Goal: Task Accomplishment & Management: Use online tool/utility

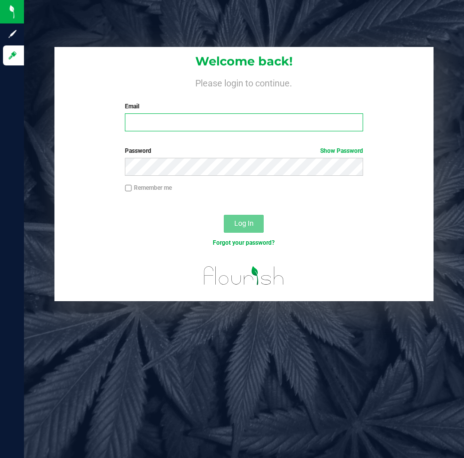
click at [146, 114] on input "Email" at bounding box center [244, 122] width 238 height 18
type input "[PERSON_NAME][EMAIL_ADDRESS][DOMAIN_NAME]"
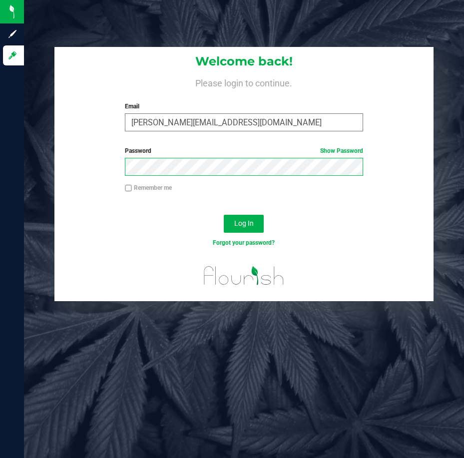
click at [224, 215] on button "Log In" at bounding box center [244, 224] width 40 height 18
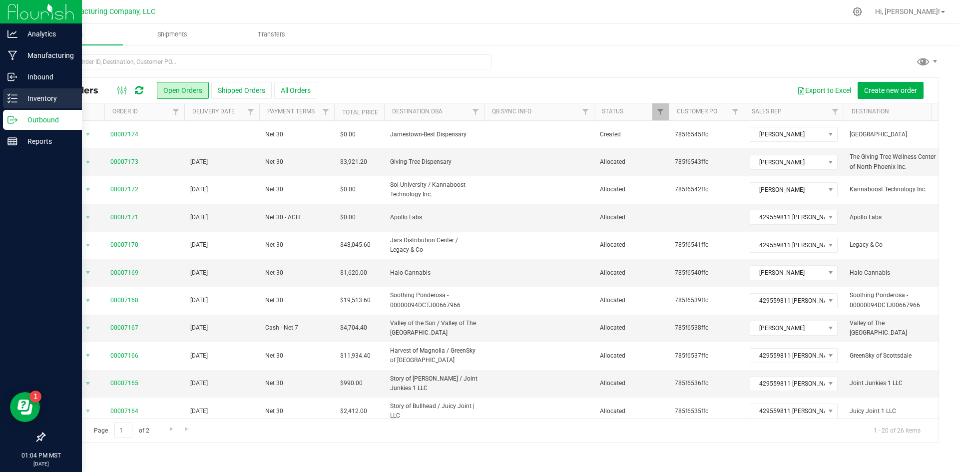
click at [14, 90] on div "Inventory" at bounding box center [42, 98] width 79 height 20
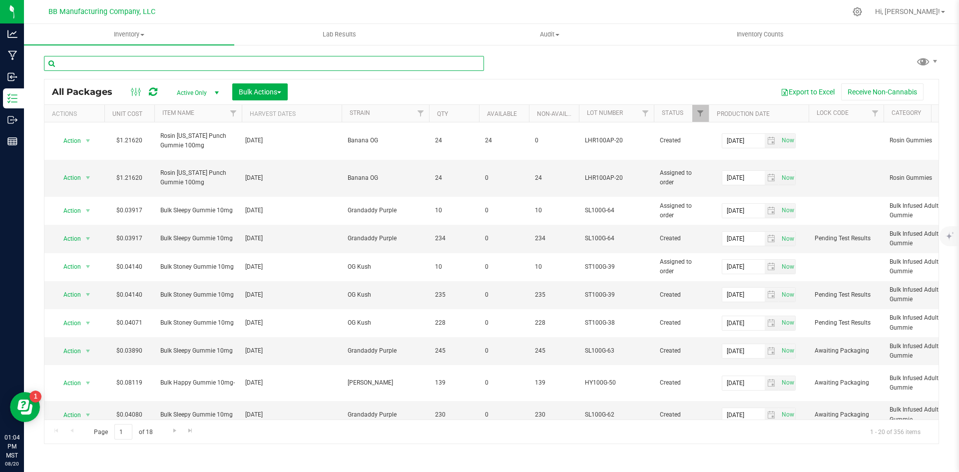
click at [188, 56] on input "text" at bounding box center [264, 63] width 440 height 15
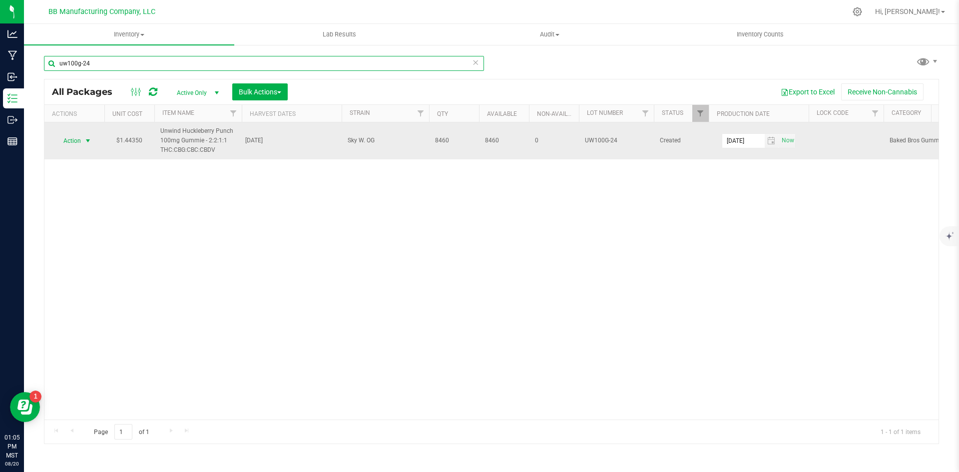
type input "uw100g-24"
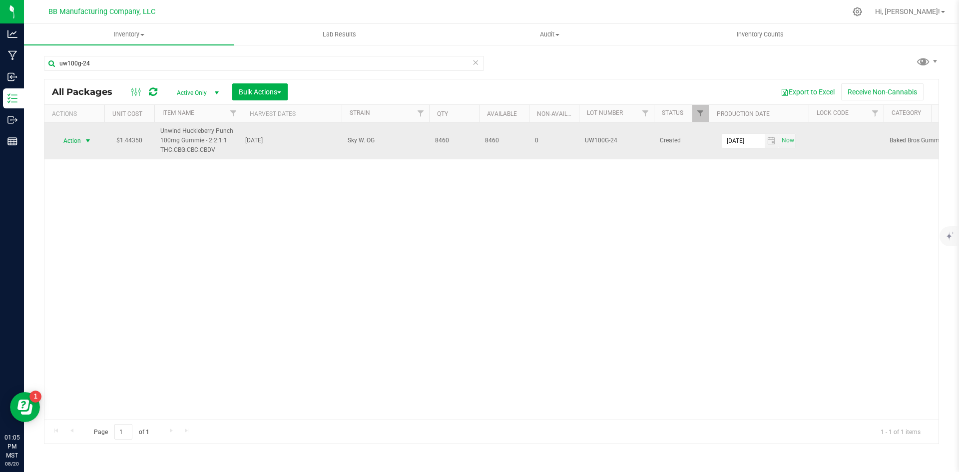
click at [71, 140] on span "Action" at bounding box center [67, 141] width 27 height 14
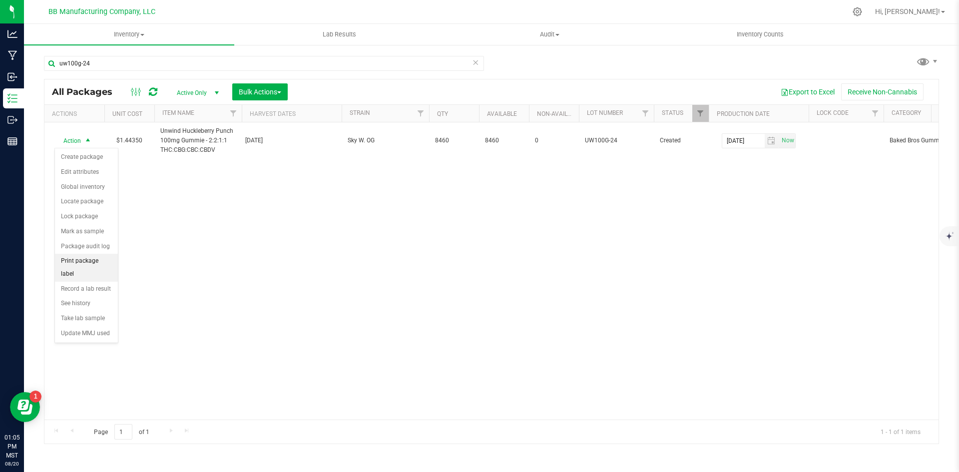
click at [107, 264] on li "Print package label" at bounding box center [86, 267] width 63 height 27
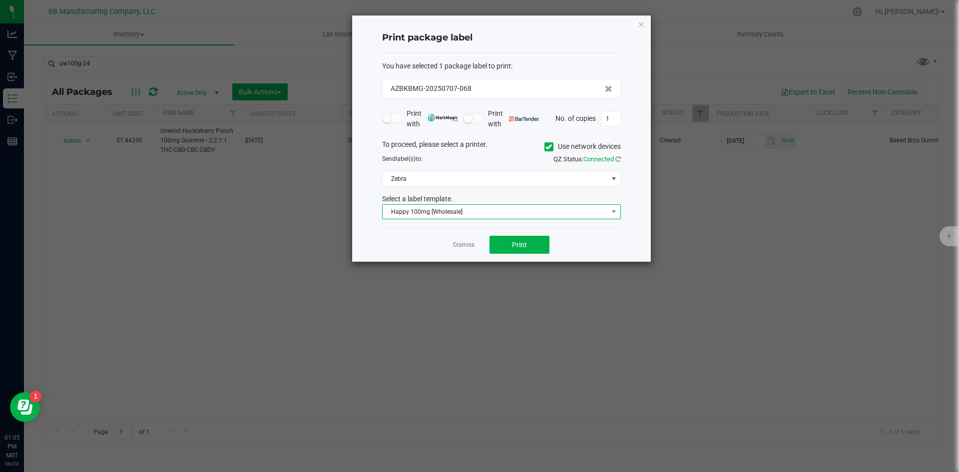
click at [463, 211] on span "Happy 100mg [Wholesale]" at bounding box center [495, 212] width 225 height 14
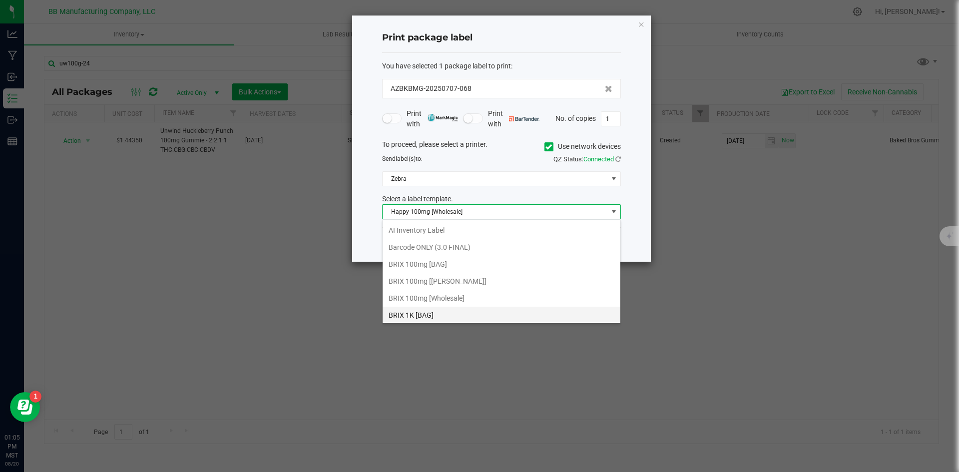
click at [461, 246] on li "Barcode ONLY (3.0 FINAL)" at bounding box center [502, 247] width 238 height 17
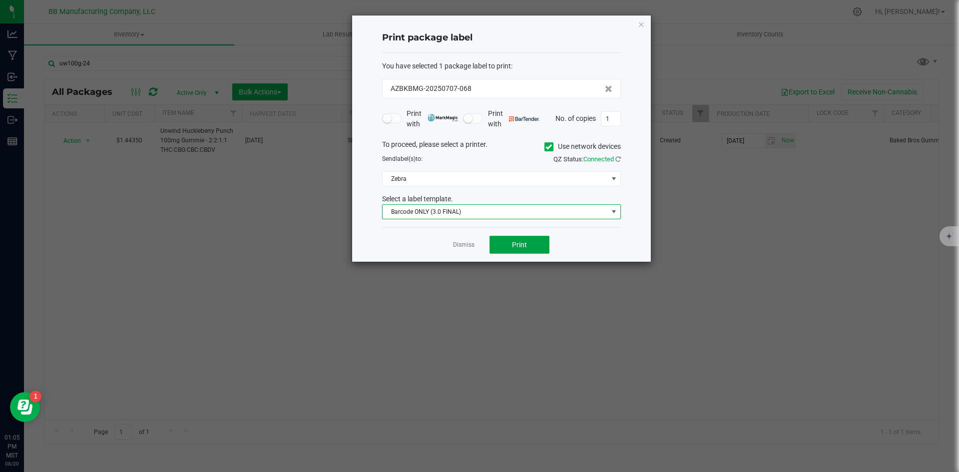
click at [463, 244] on button "Print" at bounding box center [519, 245] width 60 height 18
click at [463, 193] on div "To proceed, please select a printer. Use network devices Send label(s) to: QZ S…" at bounding box center [501, 179] width 239 height 80
click at [463, 187] on div "To proceed, please select a printer. Use network devices Send label(s) to: QZ S…" at bounding box center [501, 179] width 239 height 80
click at [463, 184] on span "Zebra" at bounding box center [495, 179] width 225 height 14
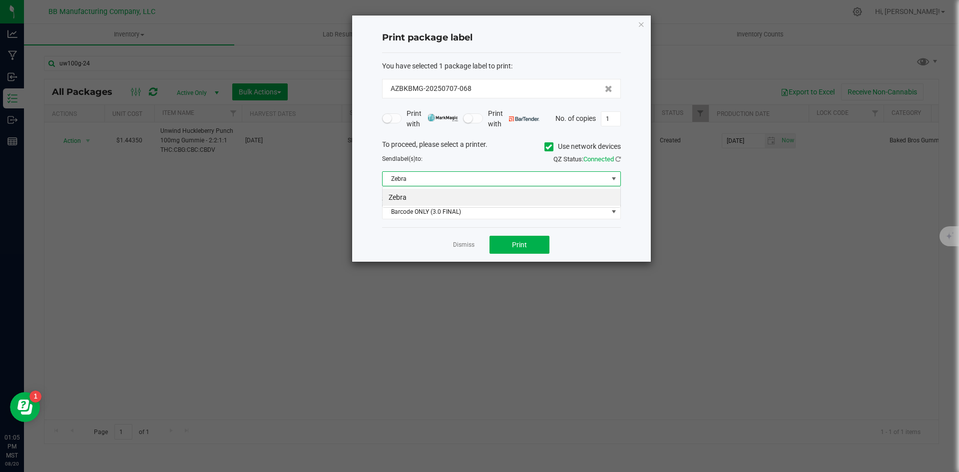
scroll to position [15, 239]
click at [463, 195] on li "Zebra" at bounding box center [502, 197] width 238 height 17
click at [463, 151] on label "Use network devices" at bounding box center [582, 146] width 76 height 10
click at [0, 0] on input "Use network devices" at bounding box center [0, 0] width 0 height 0
click at [463, 169] on div "To proceed, please select a printer. Use network devices Send label(s) to: QZ S…" at bounding box center [501, 179] width 239 height 80
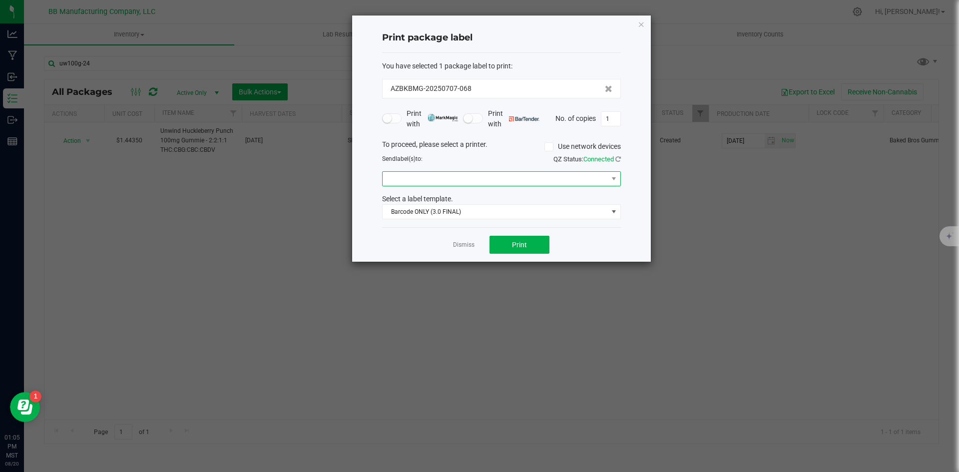
click at [463, 179] on span at bounding box center [495, 179] width 225 height 14
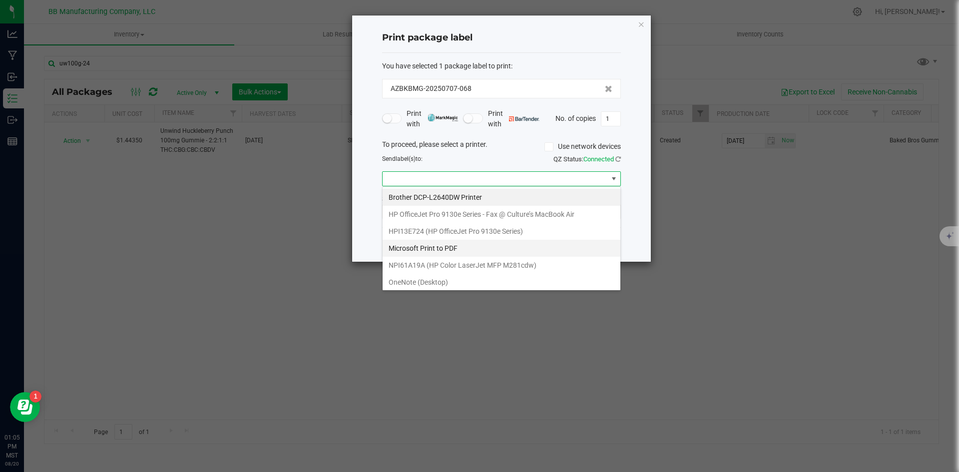
scroll to position [53, 0]
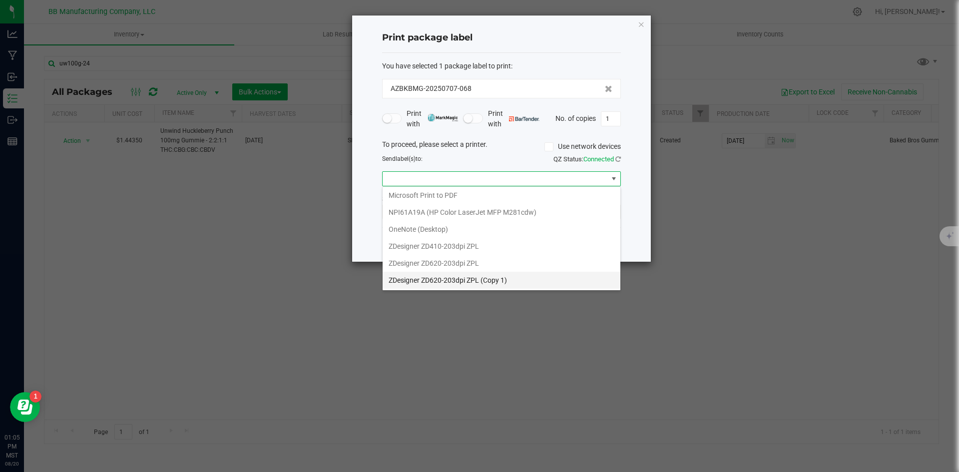
click at [453, 285] on 1\) "ZDesigner ZD620-203dpi ZPL (Copy 1)" at bounding box center [502, 280] width 238 height 17
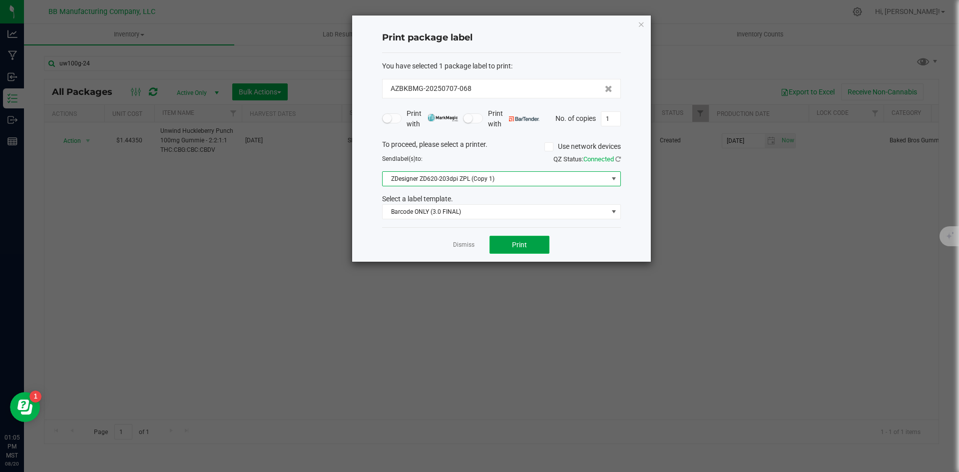
click at [463, 249] on button "Print" at bounding box center [519, 245] width 60 height 18
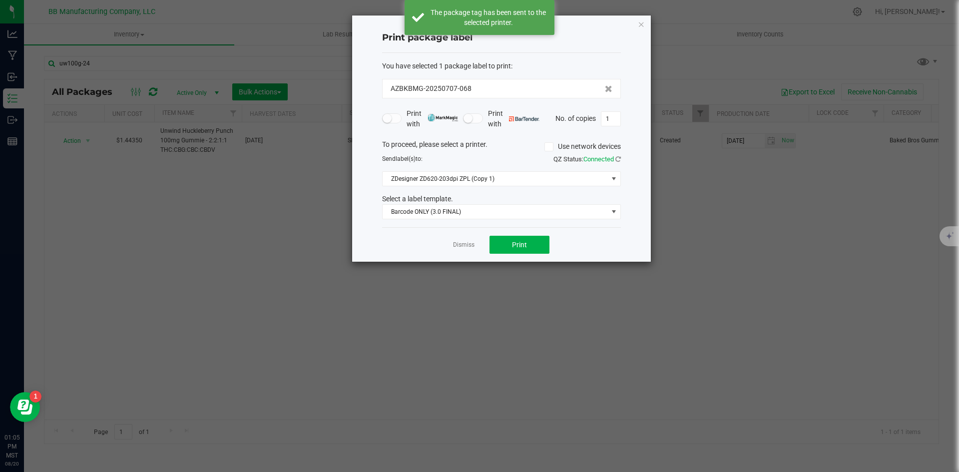
click at [463, 21] on icon "button" at bounding box center [641, 24] width 7 height 12
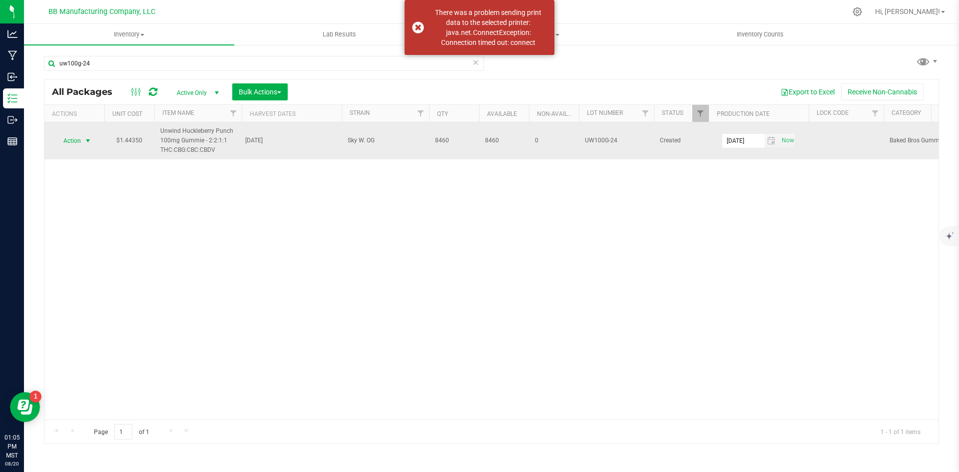
click at [87, 142] on span "select" at bounding box center [88, 141] width 8 height 8
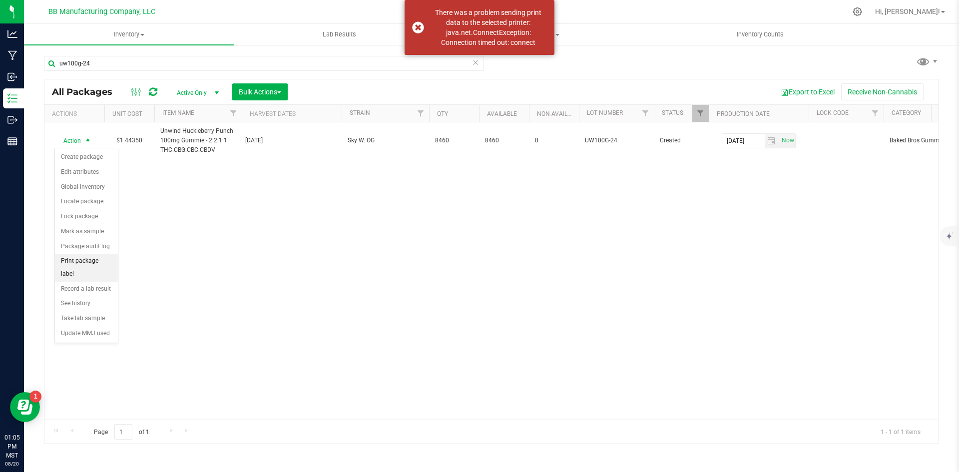
click at [93, 261] on li "Print package label" at bounding box center [86, 267] width 63 height 27
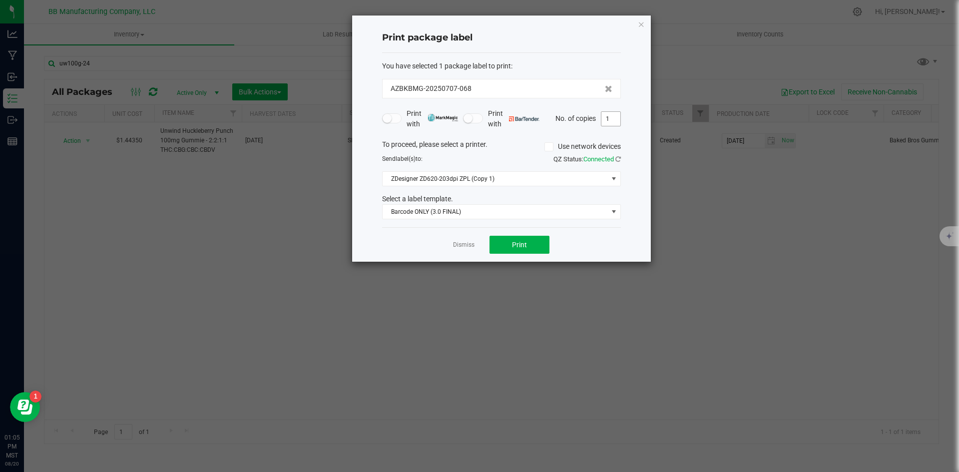
click at [463, 114] on input "1" at bounding box center [610, 119] width 19 height 14
type input "8,470"
click at [463, 246] on button "Print" at bounding box center [519, 245] width 60 height 18
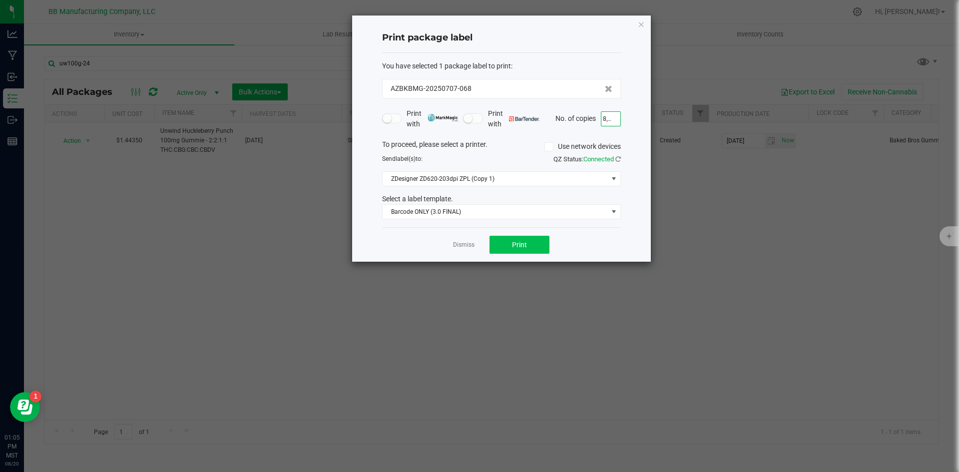
scroll to position [0, 0]
